Goal: Obtain resource: Download file/media

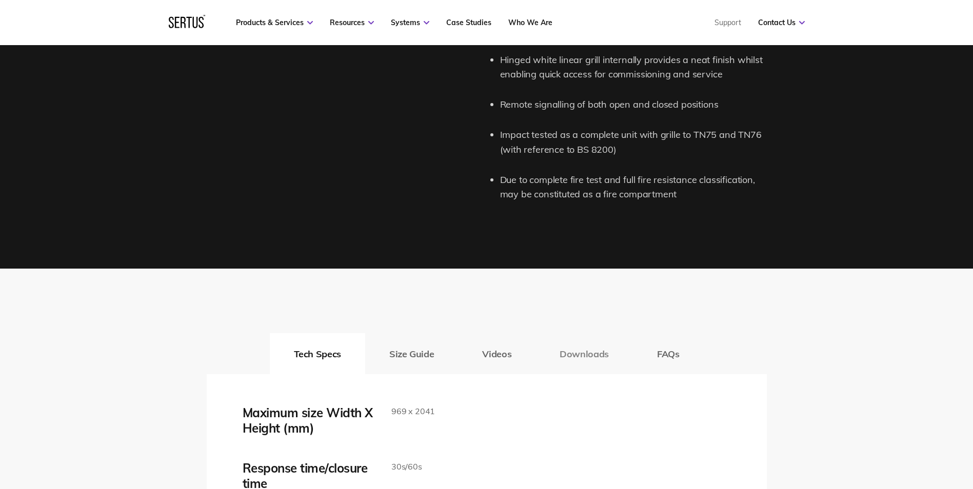
scroll to position [1488, 0]
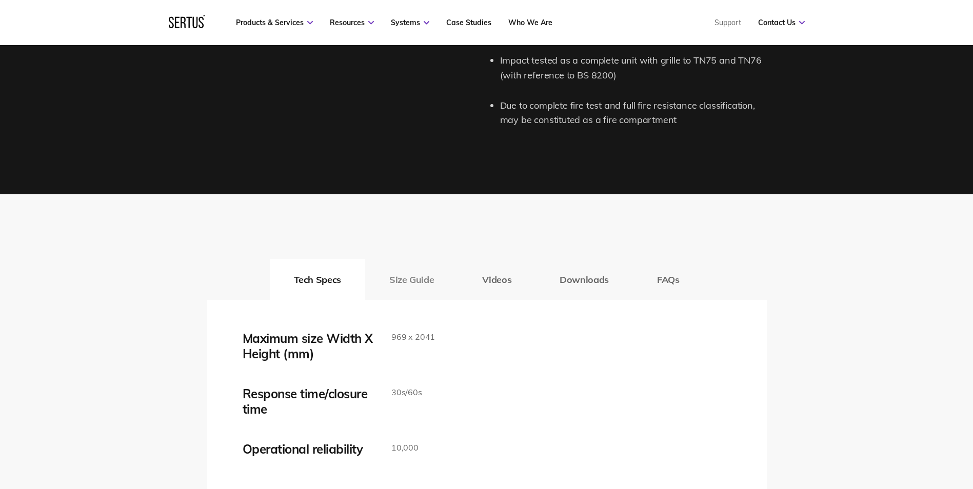
click at [381, 288] on button "Size Guide" at bounding box center [411, 279] width 93 height 41
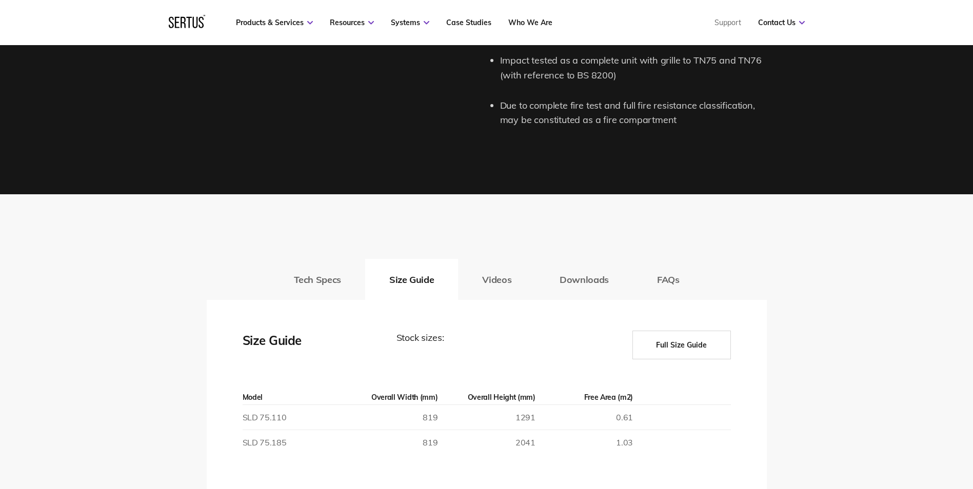
click at [696, 340] on button "Full Size Guide" at bounding box center [681, 345] width 98 height 29
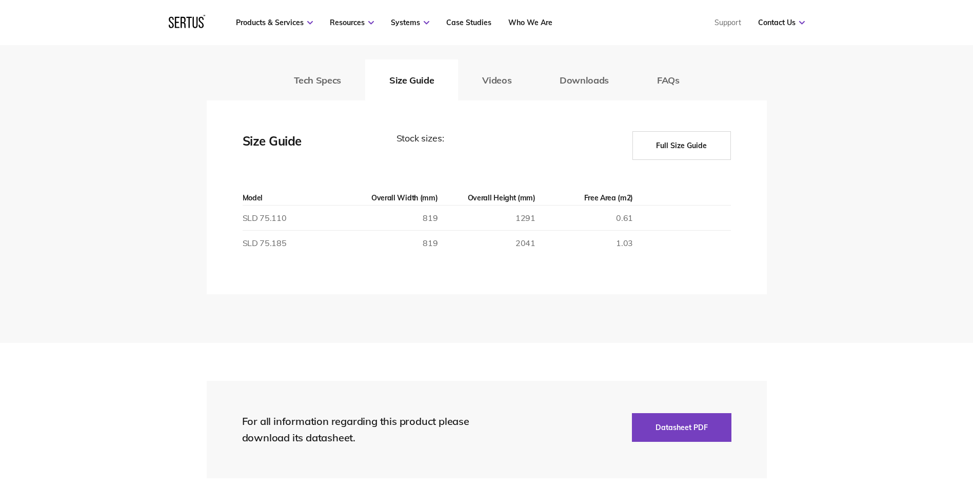
scroll to position [1590, 0]
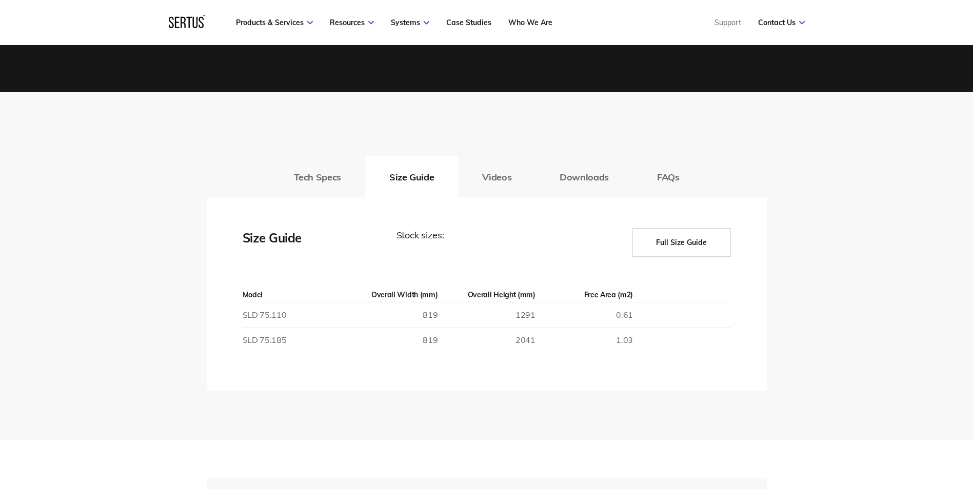
click at [681, 239] on button "Full Size Guide" at bounding box center [681, 242] width 98 height 29
click at [681, 255] on button "Full Size Guide" at bounding box center [681, 242] width 98 height 29
click at [671, 245] on button "Full Size Guide" at bounding box center [681, 242] width 98 height 29
click at [556, 188] on button "Downloads" at bounding box center [584, 176] width 97 height 41
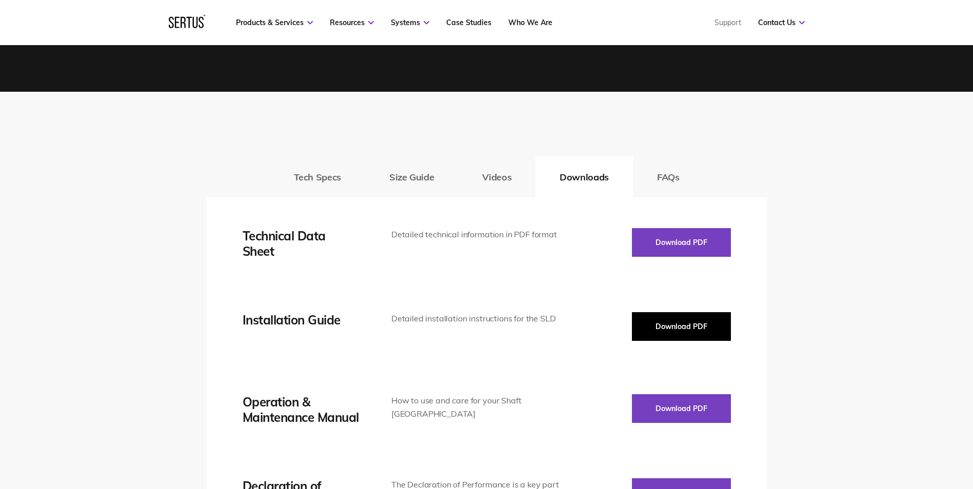
click at [647, 318] on button "Download PDF" at bounding box center [681, 326] width 99 height 29
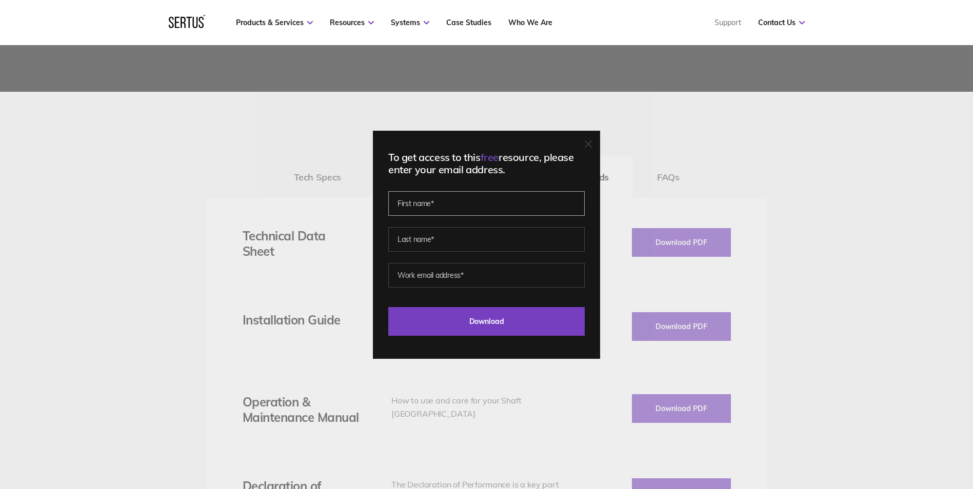
drag, startPoint x: 399, startPoint y: 191, endPoint x: 406, endPoint y: 194, distance: 7.1
click at [399, 191] on input "text" at bounding box center [486, 203] width 196 height 25
type input "Avi"
type input "Sanger"
drag, startPoint x: 423, startPoint y: 203, endPoint x: 381, endPoint y: 206, distance: 42.2
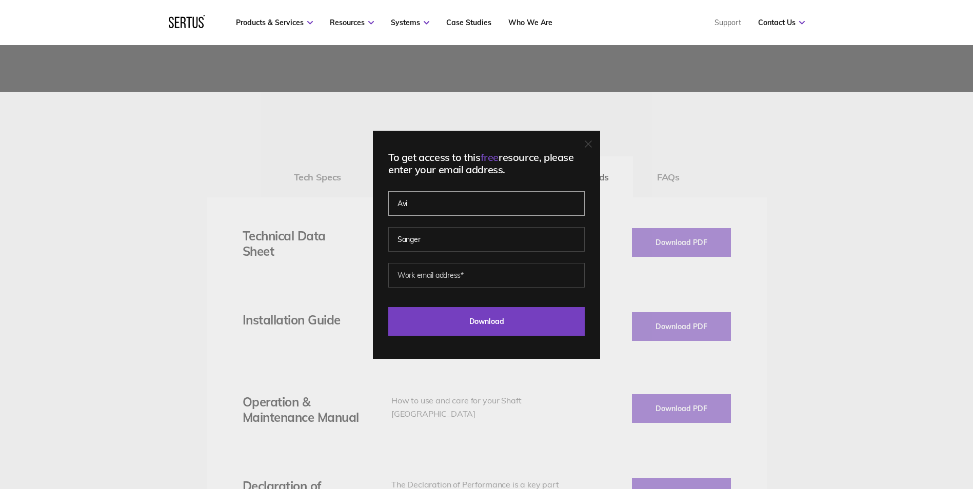
click at [381, 206] on div "To get access to this free resource, please enter your email address. Avi Sange…" at bounding box center [486, 245] width 227 height 228
type input "cj"
drag, startPoint x: 368, startPoint y: 239, endPoint x: 355, endPoint y: 239, distance: 13.3
click at [355, 239] on div "To get access to this free resource, please enter your email address. [PERSON_N…" at bounding box center [486, 244] width 973 height 489
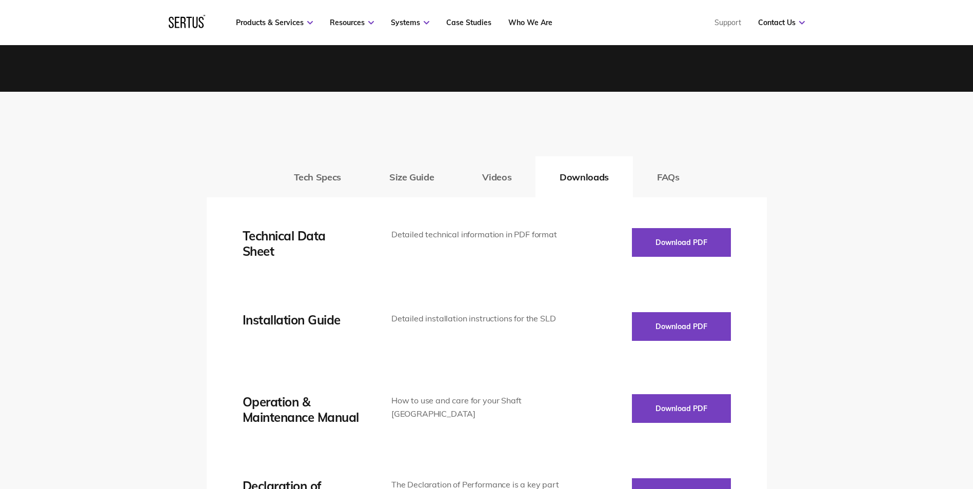
click at [510, 180] on button "Videos" at bounding box center [496, 176] width 77 height 41
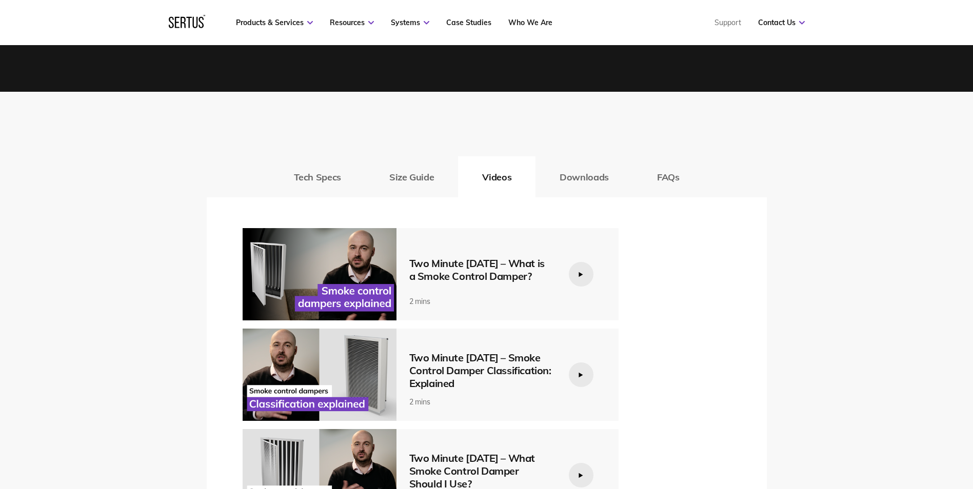
click at [445, 176] on button "Size Guide" at bounding box center [411, 176] width 93 height 41
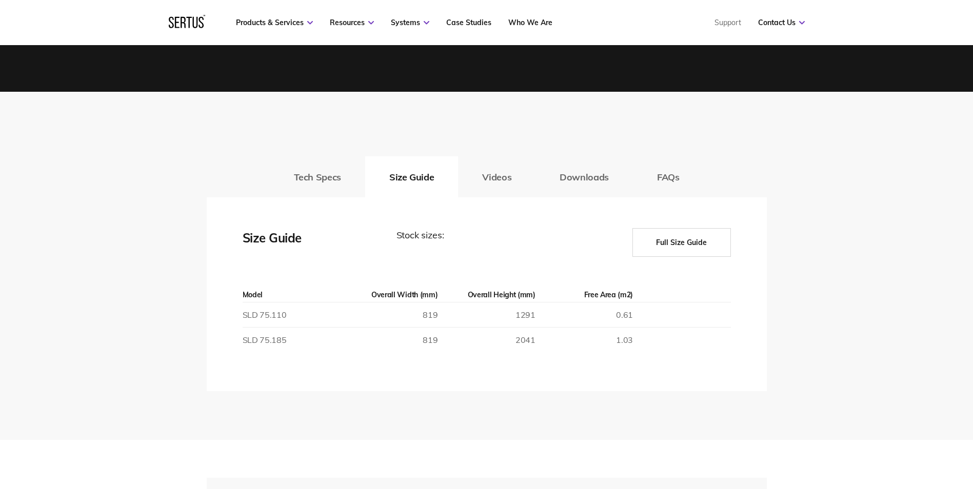
click at [663, 251] on button "Full Size Guide" at bounding box center [681, 242] width 98 height 29
click at [663, 249] on button "Full Size Guide" at bounding box center [681, 242] width 98 height 29
click at [663, 248] on button "Full Size Guide" at bounding box center [681, 242] width 98 height 29
click at [693, 253] on button "Full Size Guide" at bounding box center [681, 242] width 98 height 29
click at [691, 251] on button "Full Size Guide" at bounding box center [681, 242] width 98 height 29
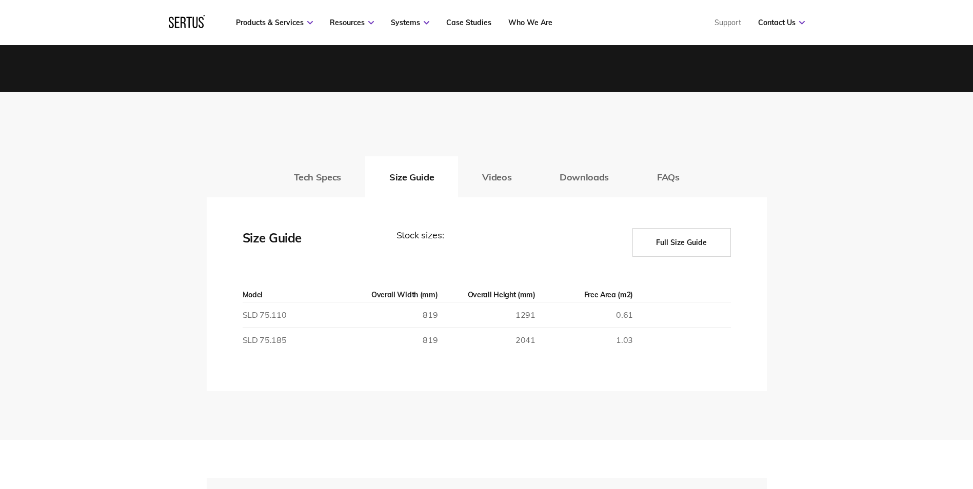
drag, startPoint x: 463, startPoint y: 243, endPoint x: 336, endPoint y: 246, distance: 126.7
click at [462, 243] on div "Stock sizes:" at bounding box center [489, 242] width 185 height 29
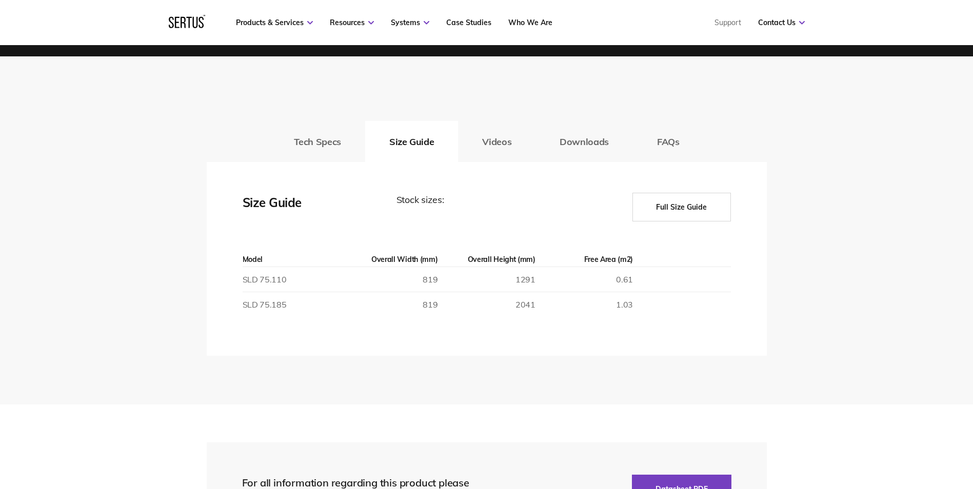
scroll to position [1642, 0]
